Goal: Obtain resource: Download file/media

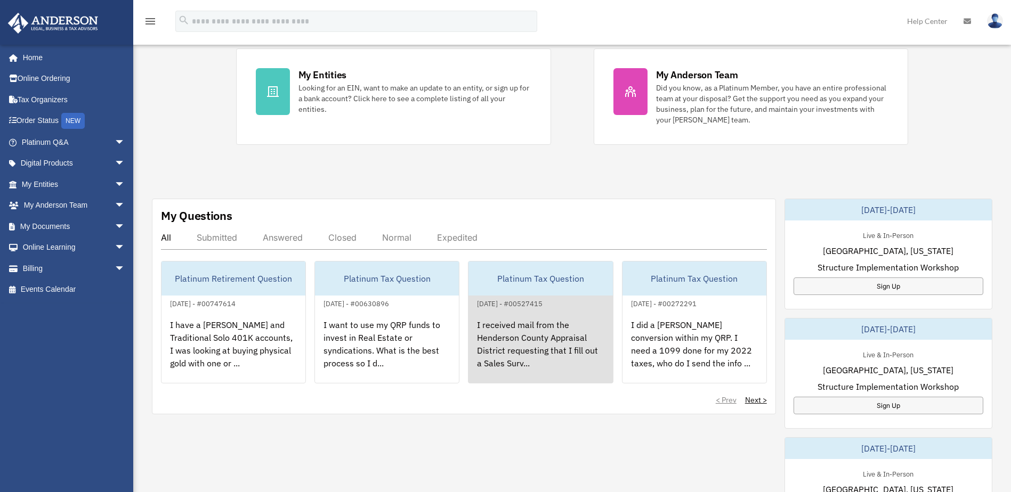
scroll to position [213, 0]
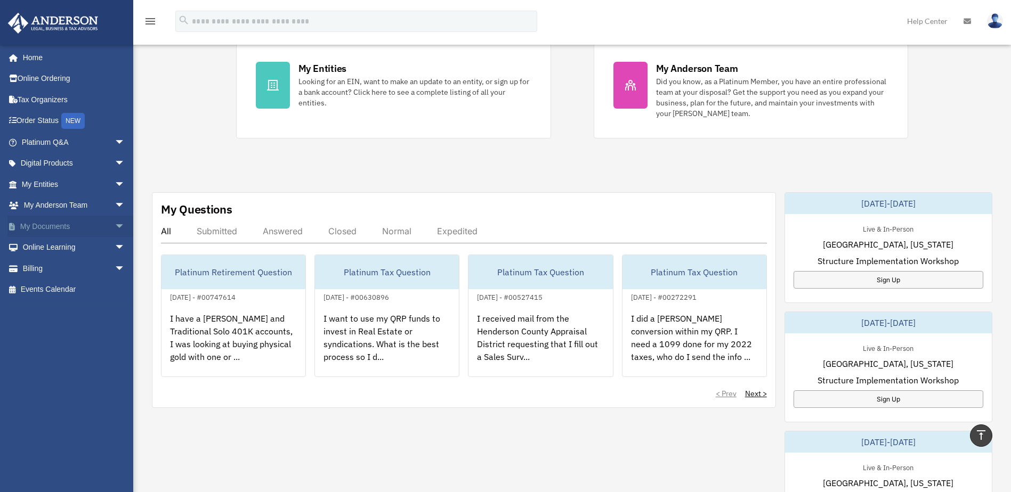
click at [116, 225] on span "arrow_drop_down" at bounding box center [125, 227] width 21 height 22
click at [37, 247] on span at bounding box center [34, 247] width 7 height 7
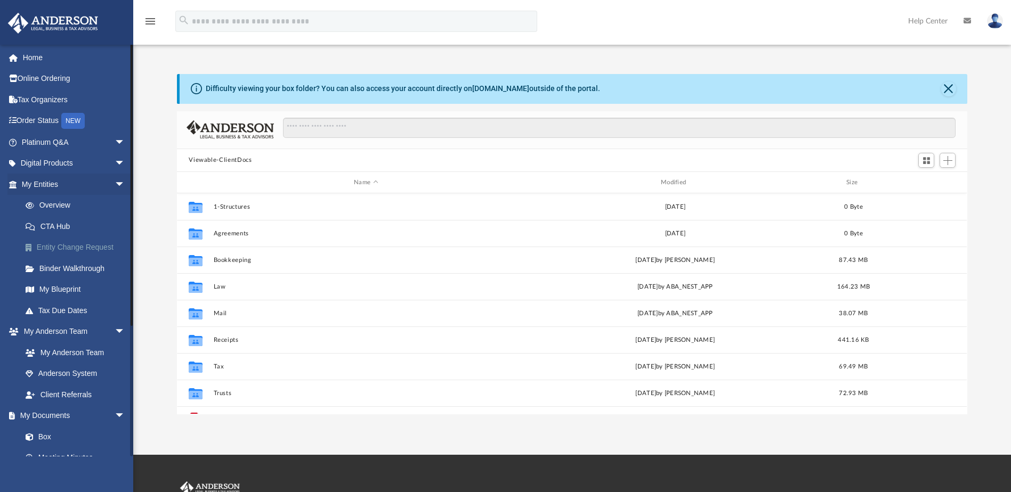
scroll to position [234, 782]
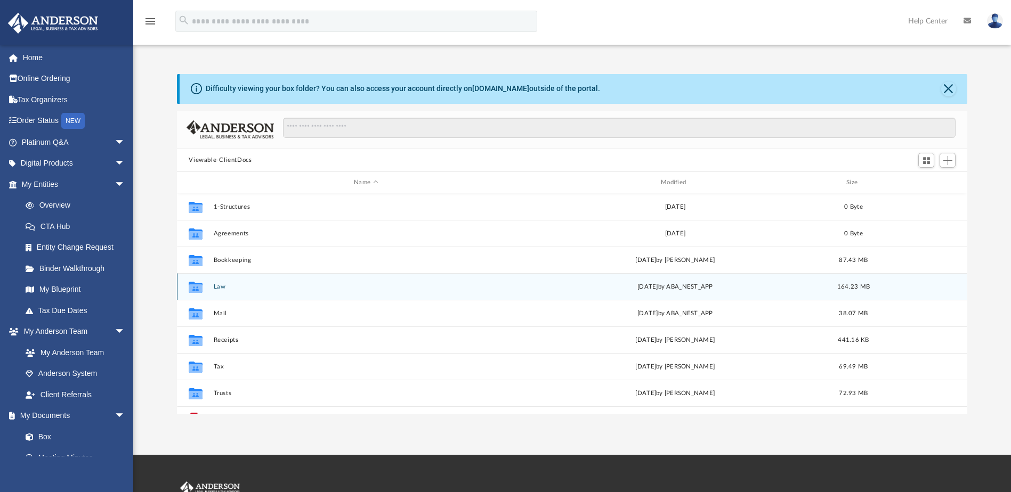
click at [217, 285] on button "Law" at bounding box center [366, 286] width 305 height 7
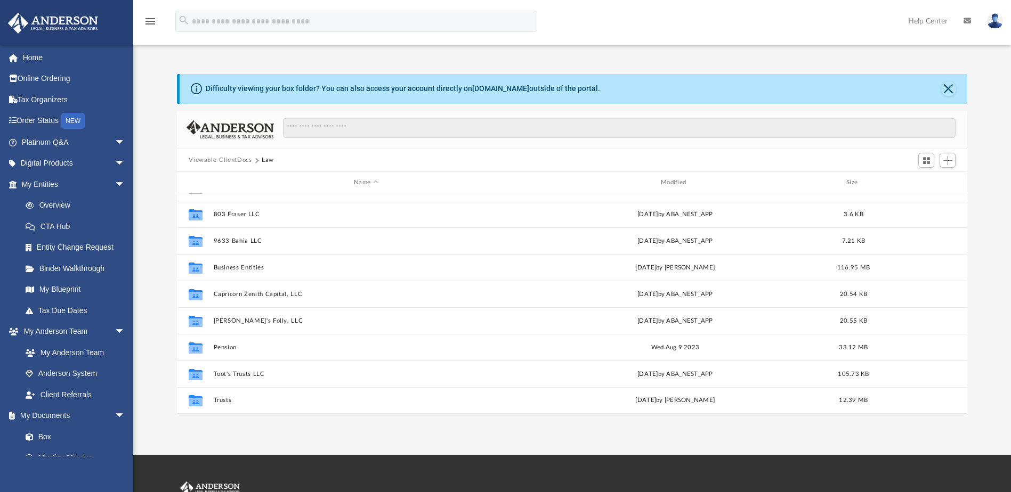
scroll to position [0, 0]
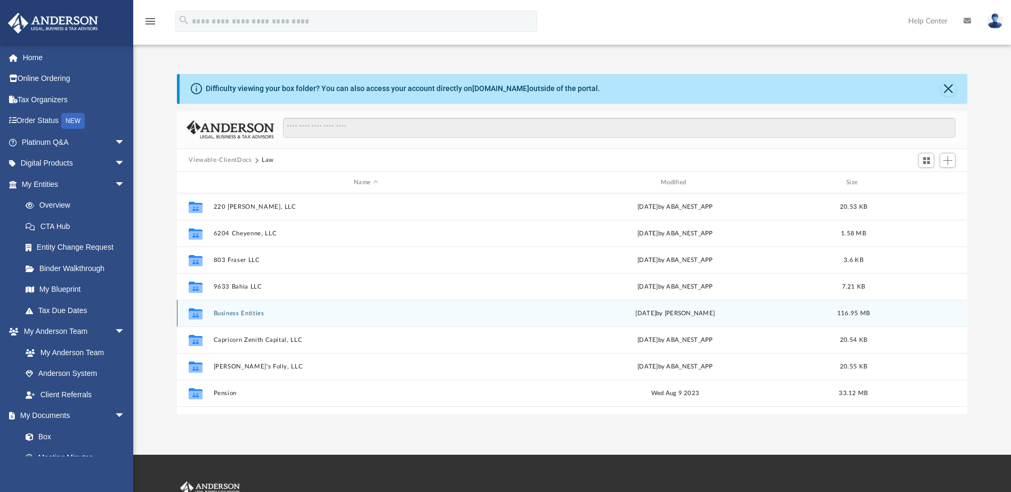
click at [247, 311] on button "Business Entities" at bounding box center [366, 313] width 305 height 7
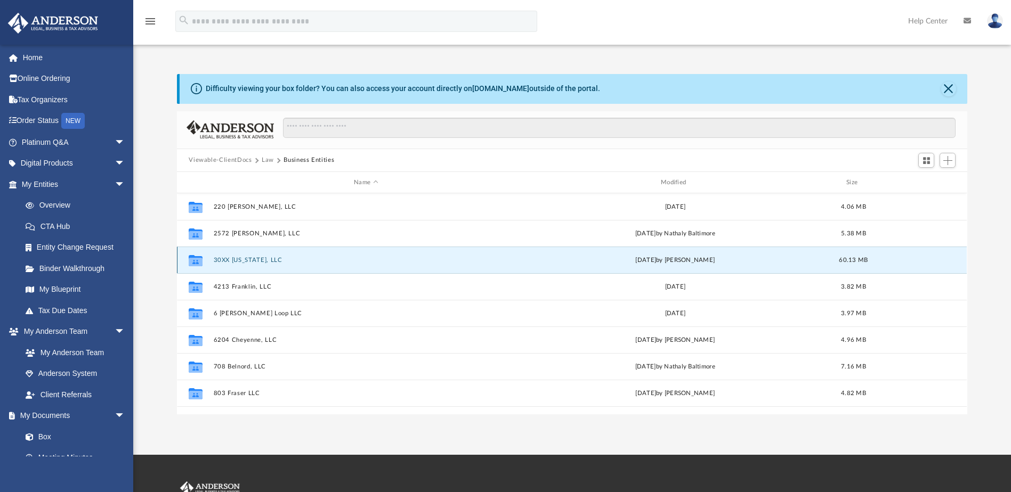
click at [247, 263] on button "30XX [US_STATE], LLC" at bounding box center [366, 260] width 305 height 7
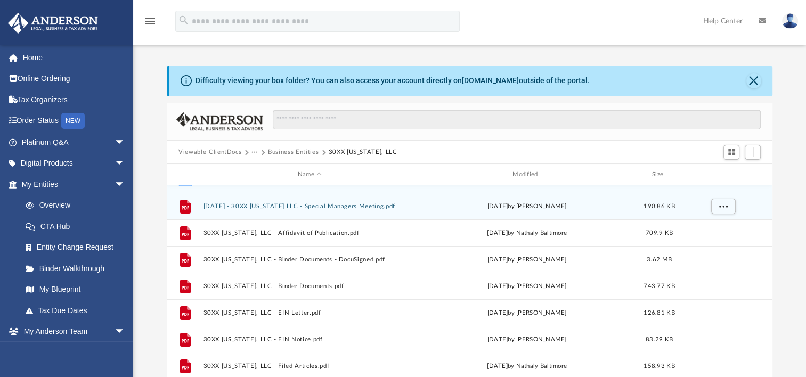
scroll to position [53, 0]
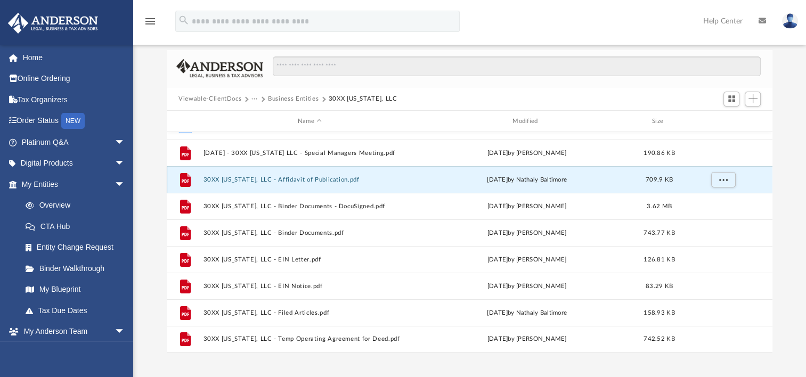
click at [290, 181] on button "30XX [US_STATE], LLC - Affidavit of Publication.pdf" at bounding box center [310, 179] width 213 height 7
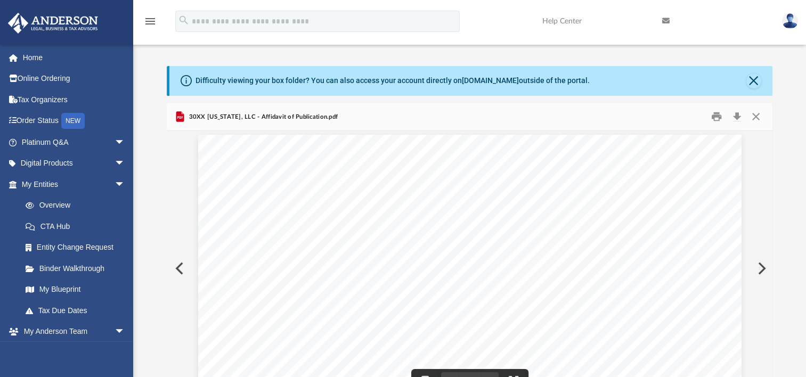
scroll to position [0, 0]
click at [180, 263] on button "Preview" at bounding box center [178, 269] width 23 height 30
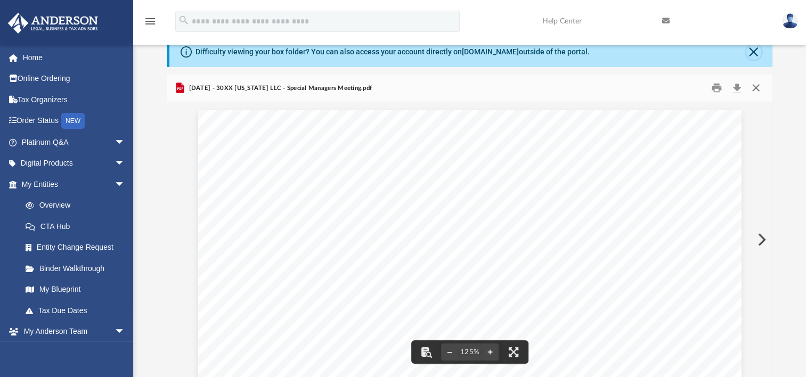
drag, startPoint x: 753, startPoint y: 52, endPoint x: 746, endPoint y: 58, distance: 9.4
click at [752, 53] on button "Close" at bounding box center [753, 52] width 15 height 15
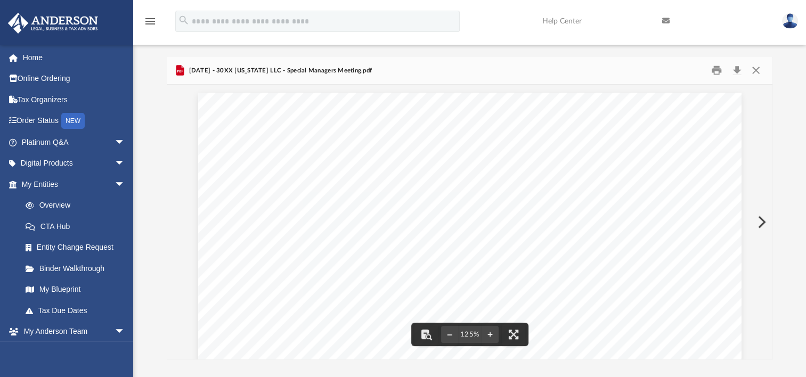
scroll to position [0, 0]
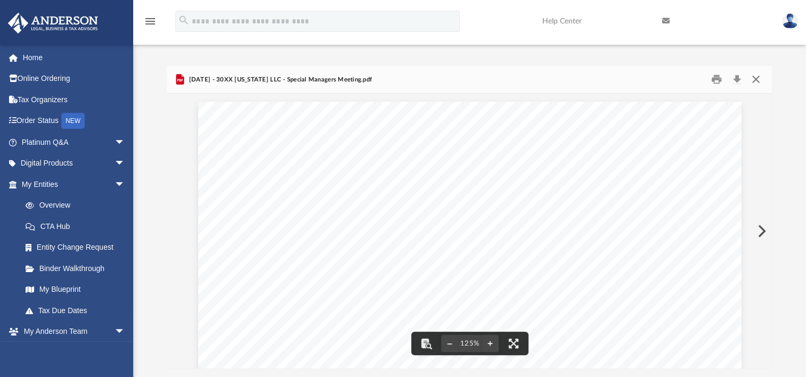
click at [757, 80] on button "Close" at bounding box center [755, 79] width 19 height 17
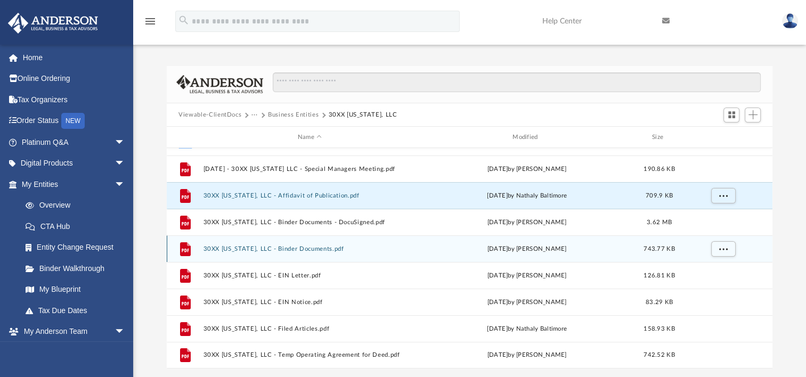
click at [286, 246] on button "30XX [US_STATE], LLC - Binder Documents.pdf" at bounding box center [310, 249] width 213 height 7
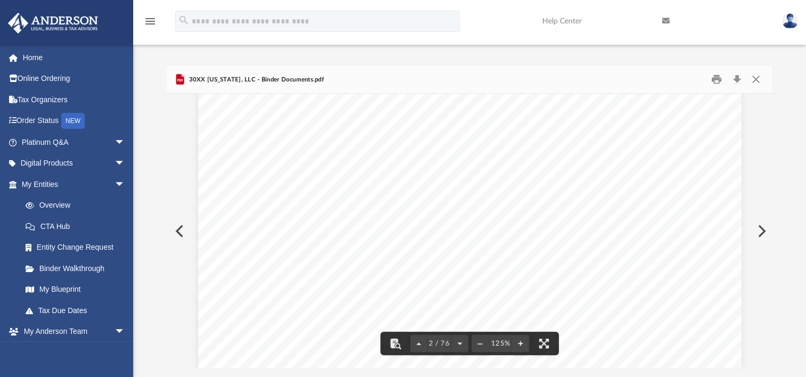
scroll to position [959, 0]
drag, startPoint x: 758, startPoint y: 78, endPoint x: 758, endPoint y: 84, distance: 5.9
click at [757, 80] on button "Close" at bounding box center [755, 79] width 19 height 17
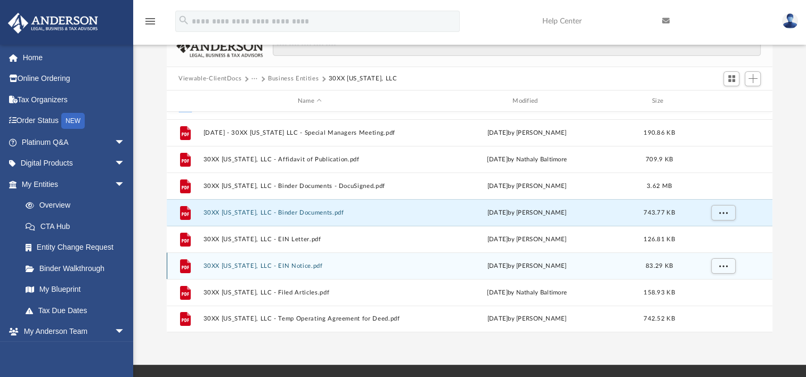
scroll to position [107, 0]
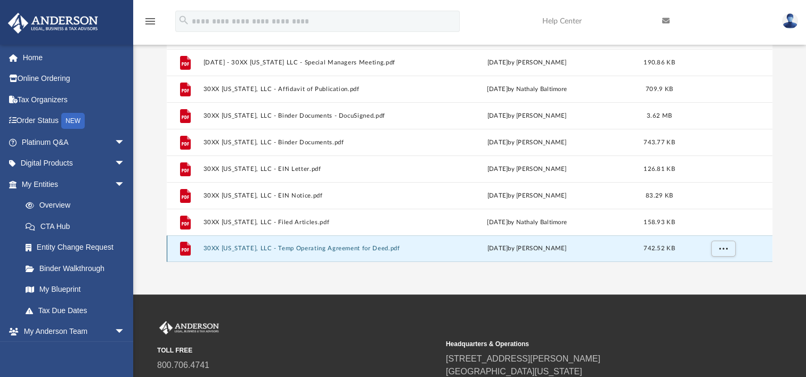
click at [339, 249] on button "30XX [US_STATE], LLC - Temp Operating Agreement for Deed.pdf" at bounding box center [310, 248] width 213 height 7
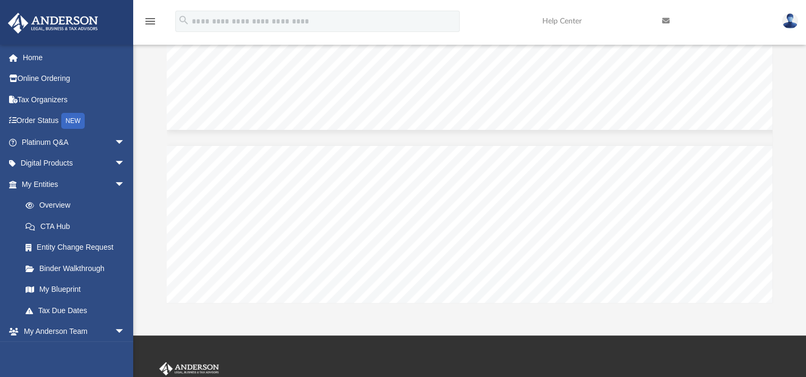
scroll to position [49236, 0]
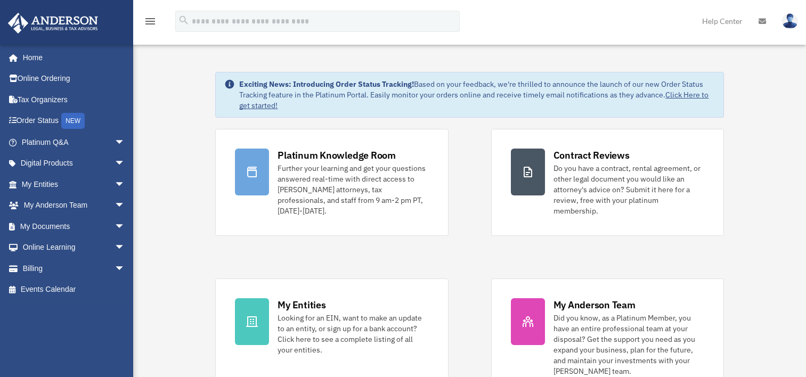
scroll to position [234, 0]
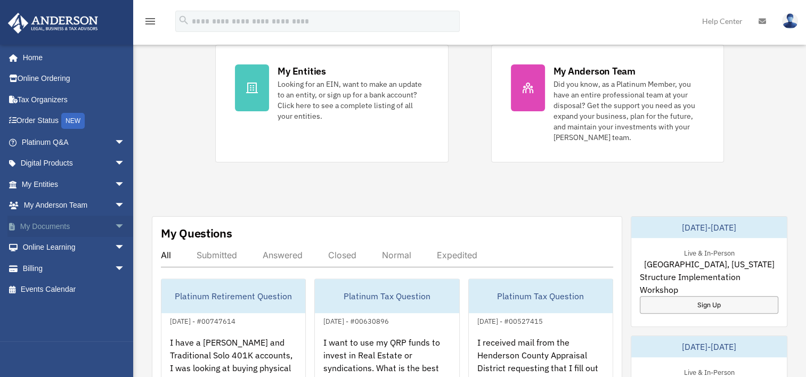
click at [63, 228] on link "My Documents arrow_drop_down" at bounding box center [74, 226] width 134 height 21
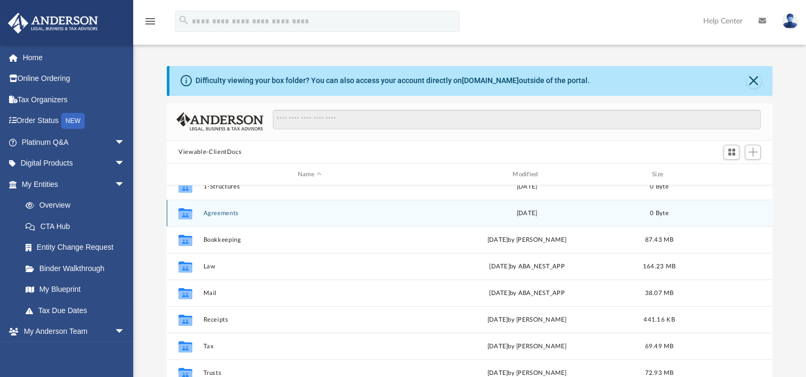
scroll to position [19, 0]
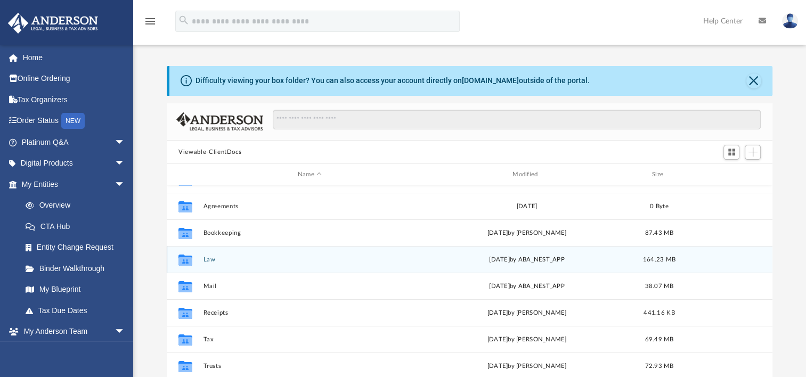
click at [273, 263] on button "Law" at bounding box center [310, 259] width 213 height 7
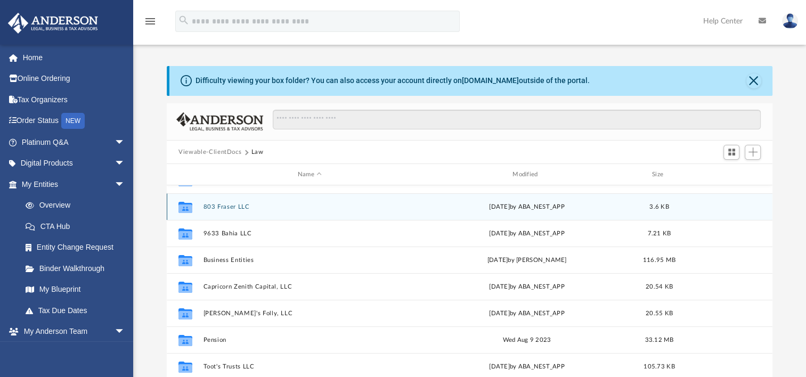
scroll to position [0, 0]
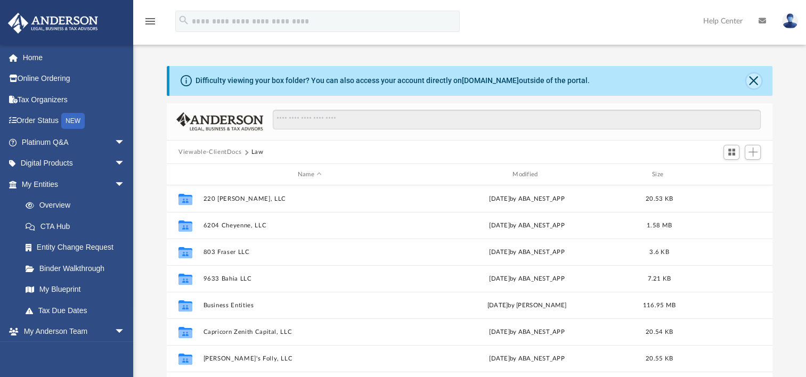
click at [757, 80] on button "Close" at bounding box center [753, 81] width 15 height 15
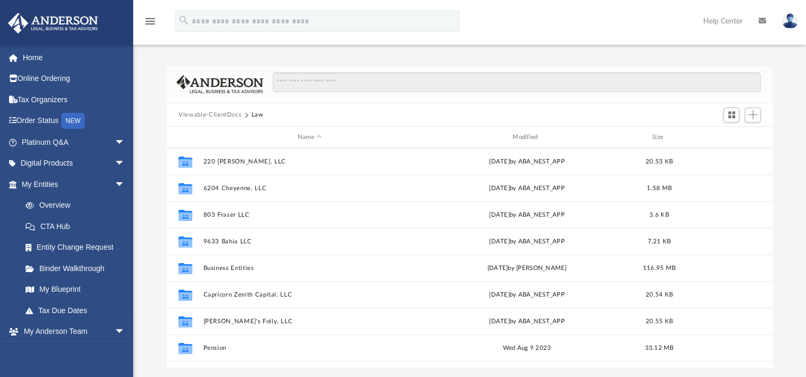
click at [218, 111] on div "Viewable-ClientDocs Law" at bounding box center [470, 114] width 606 height 23
drag, startPoint x: 218, startPoint y: 111, endPoint x: 237, endPoint y: 115, distance: 19.5
click at [237, 115] on button "Viewable-ClientDocs" at bounding box center [209, 115] width 63 height 10
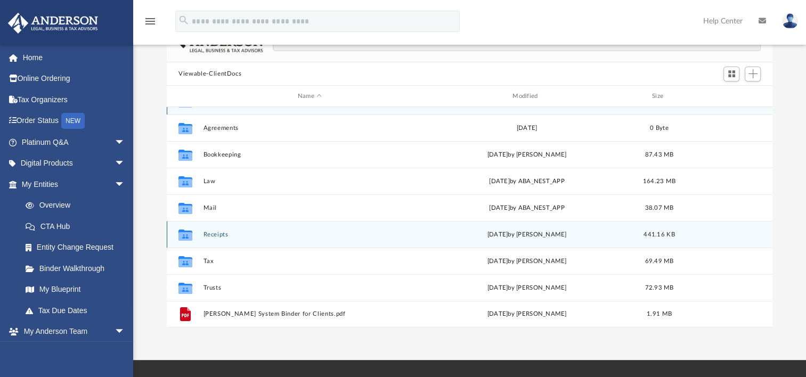
scroll to position [53, 0]
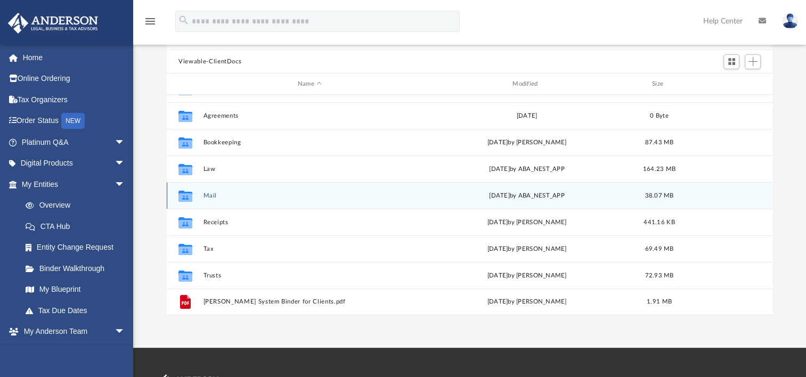
click at [247, 201] on div "Collaborated Folder Mail Wed Sep 10 2025 by ABA_NEST_APP 38.07 MB" at bounding box center [470, 195] width 606 height 27
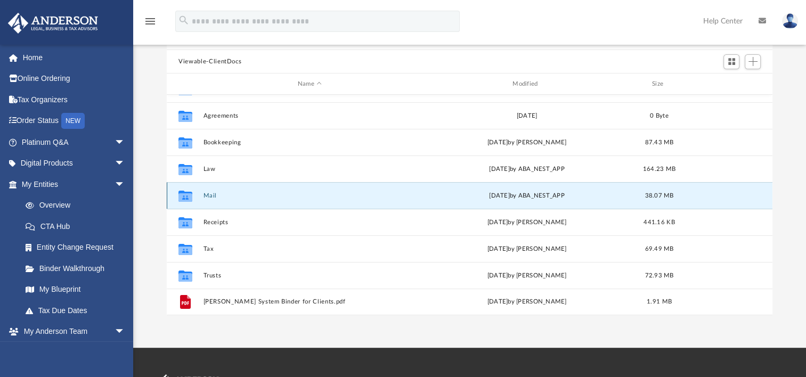
click at [249, 201] on div "Collaborated Folder Mail Wed Sep 10 2025 by ABA_NEST_APP 38.07 MB" at bounding box center [470, 195] width 606 height 27
click at [249, 202] on div "Collaborated Folder Mail Wed Sep 10 2025 by ABA_NEST_APP 38.07 MB" at bounding box center [470, 195] width 606 height 27
click at [204, 194] on button "Mail" at bounding box center [310, 195] width 213 height 7
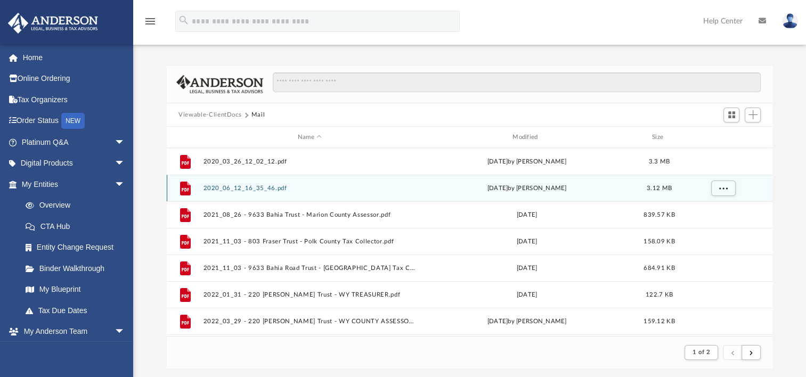
scroll to position [0, 0]
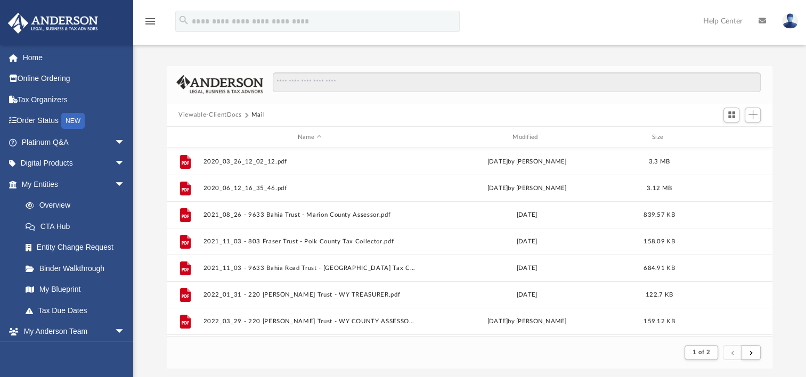
click at [214, 112] on button "Viewable-ClientDocs" at bounding box center [209, 115] width 63 height 10
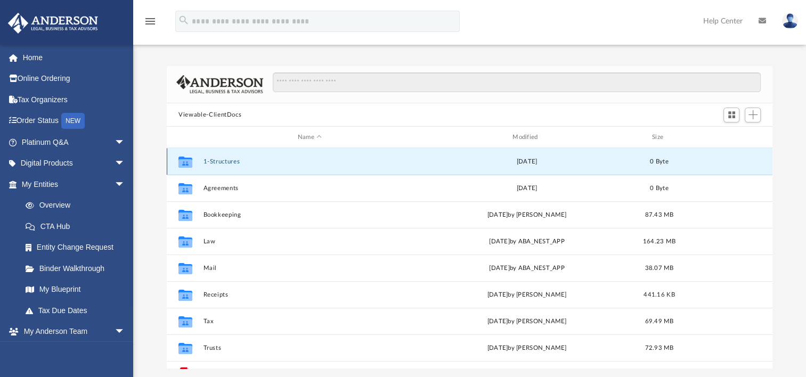
click at [227, 161] on button "1-Structures" at bounding box center [310, 161] width 213 height 7
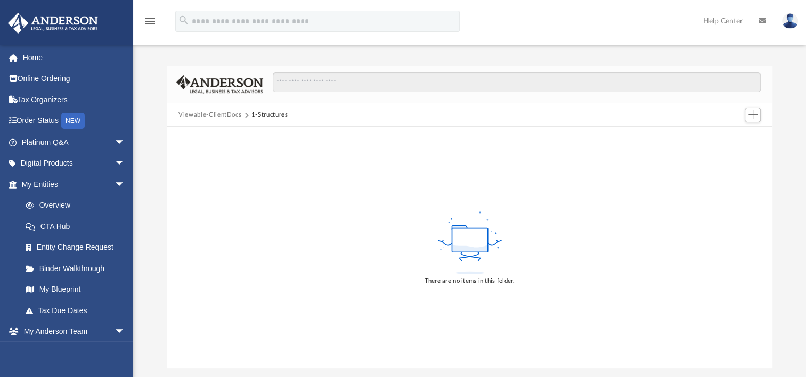
click at [211, 112] on button "Viewable-ClientDocs" at bounding box center [209, 115] width 63 height 10
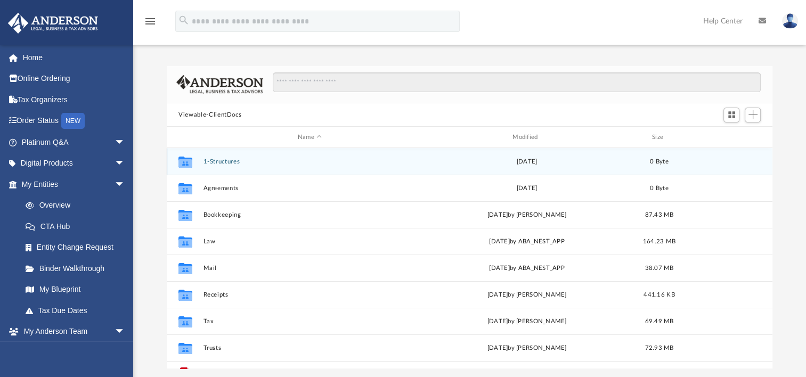
scroll to position [234, 597]
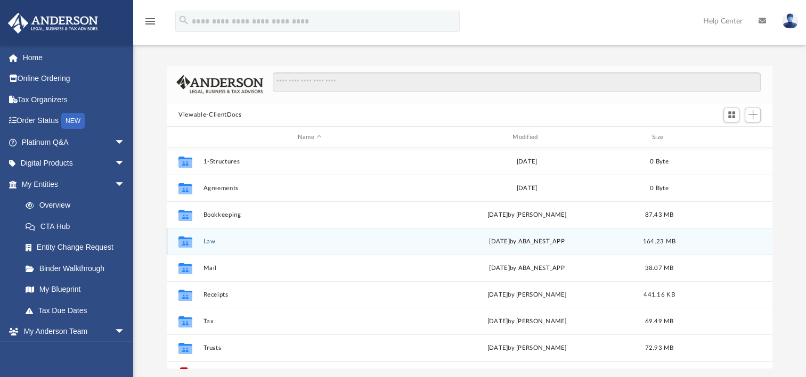
click at [207, 242] on button "Law" at bounding box center [310, 241] width 213 height 7
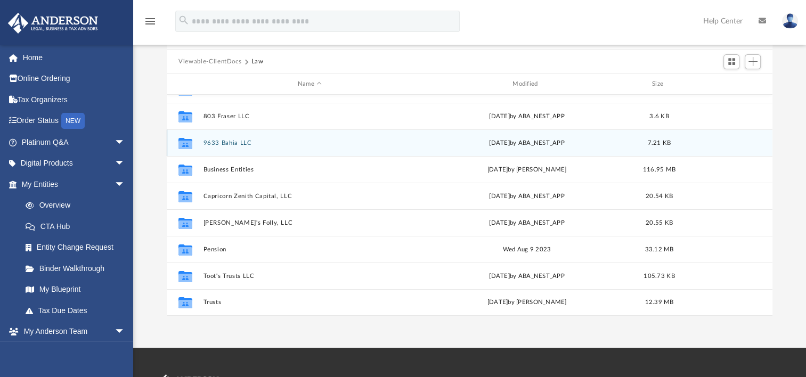
scroll to position [0, 0]
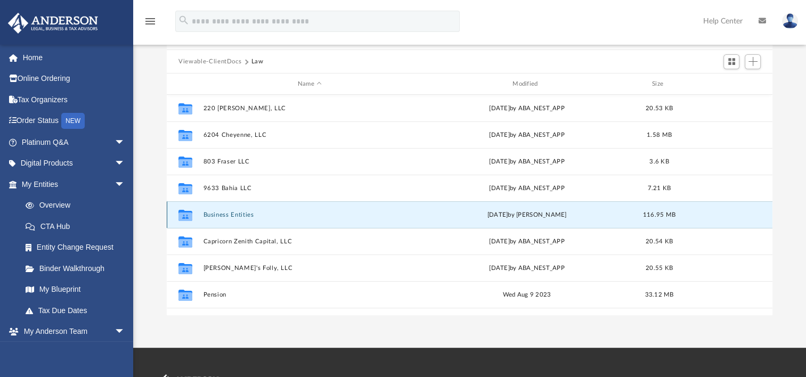
click at [232, 213] on button "Business Entities" at bounding box center [310, 215] width 213 height 7
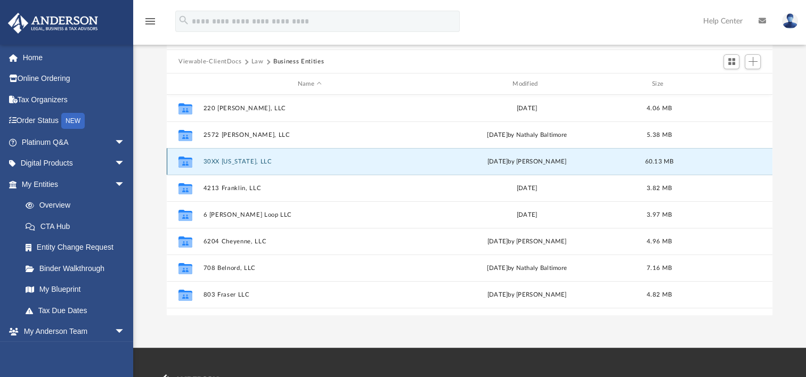
click at [246, 162] on button "30XX [US_STATE], LLC" at bounding box center [310, 161] width 213 height 7
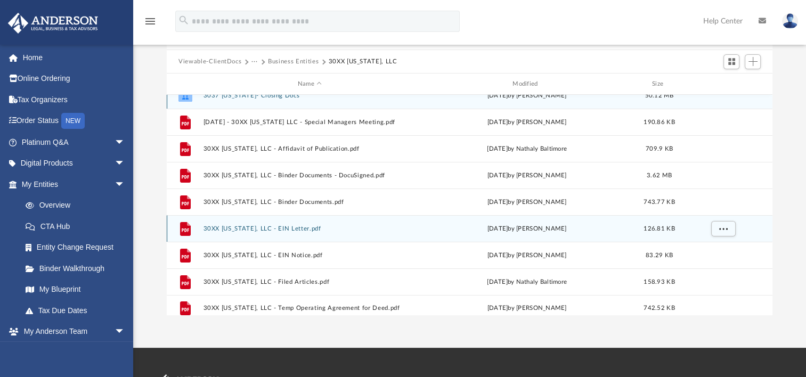
scroll to position [19, 0]
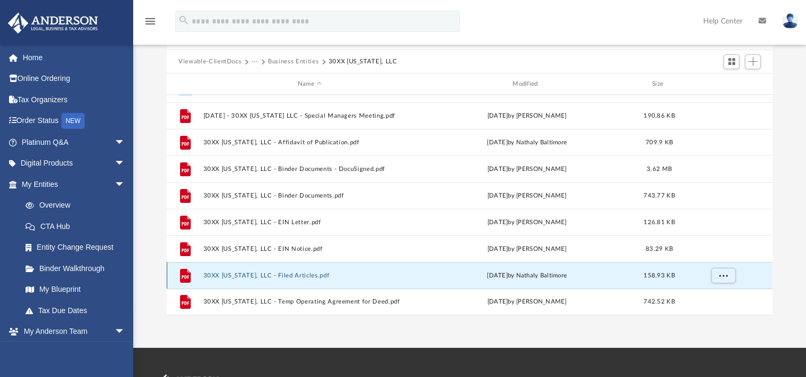
click at [295, 274] on button "30XX [US_STATE], LLC - Filed Articles.pdf" at bounding box center [310, 275] width 213 height 7
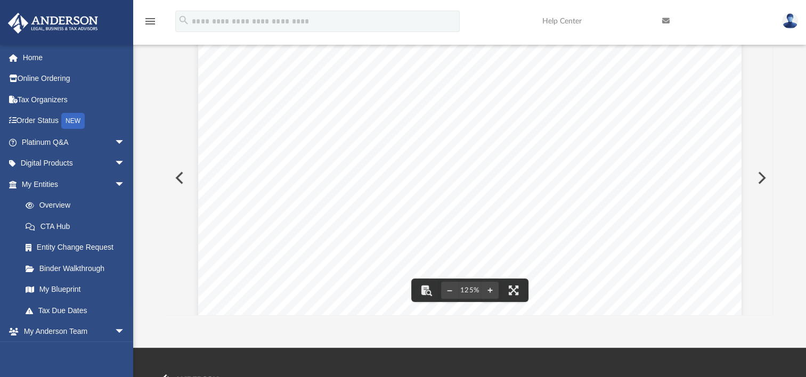
scroll to position [444, 0]
